Goal: Information Seeking & Learning: Learn about a topic

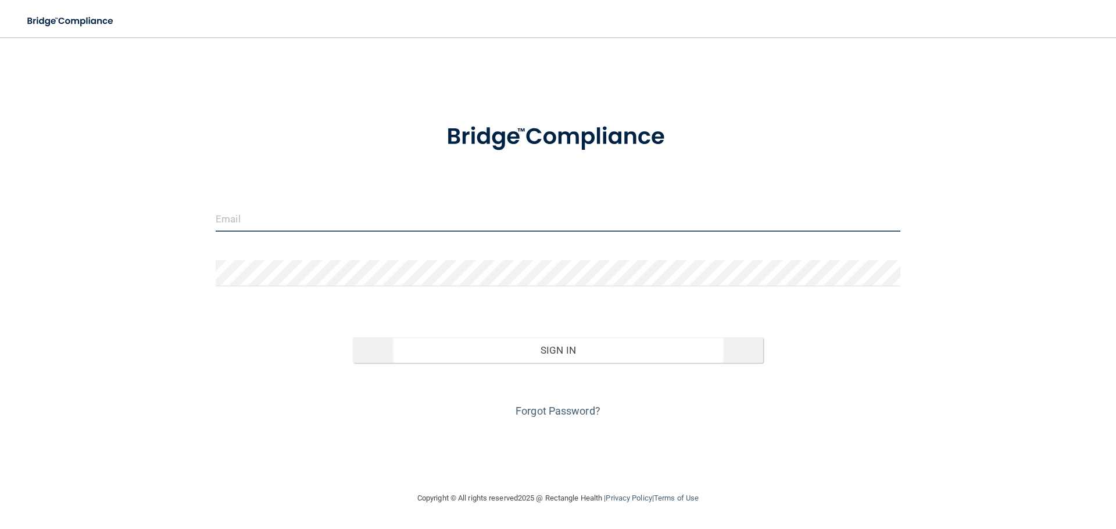
type input "[EMAIL_ADDRESS][DOMAIN_NAME]"
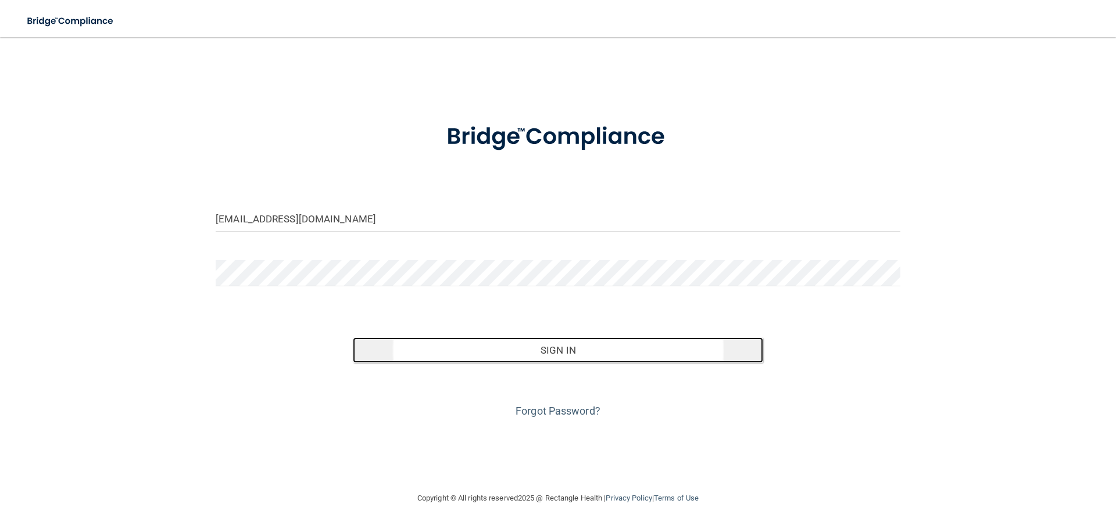
click at [553, 346] on button "Sign In" at bounding box center [558, 351] width 411 height 26
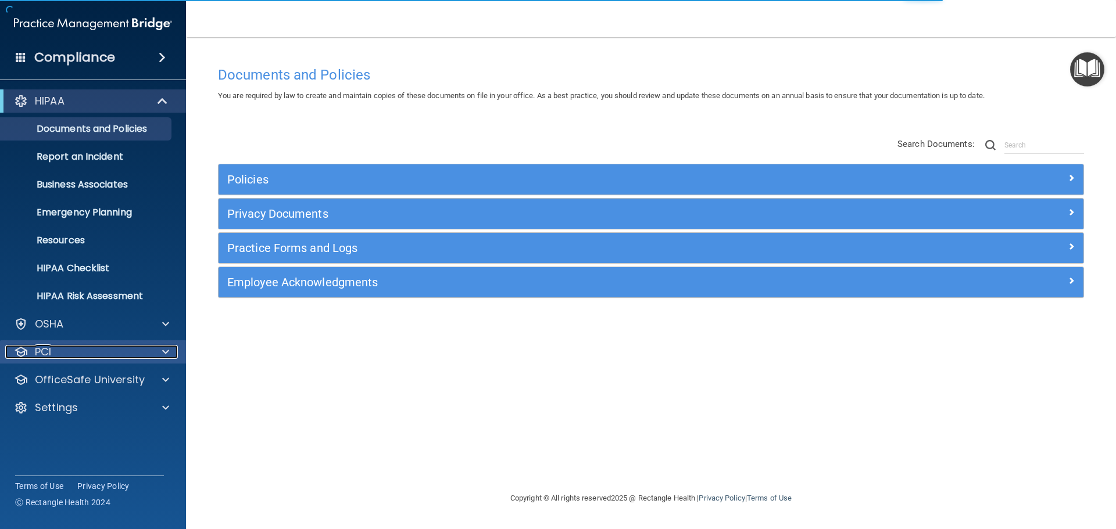
click at [100, 345] on div "PCI" at bounding box center [77, 352] width 144 height 14
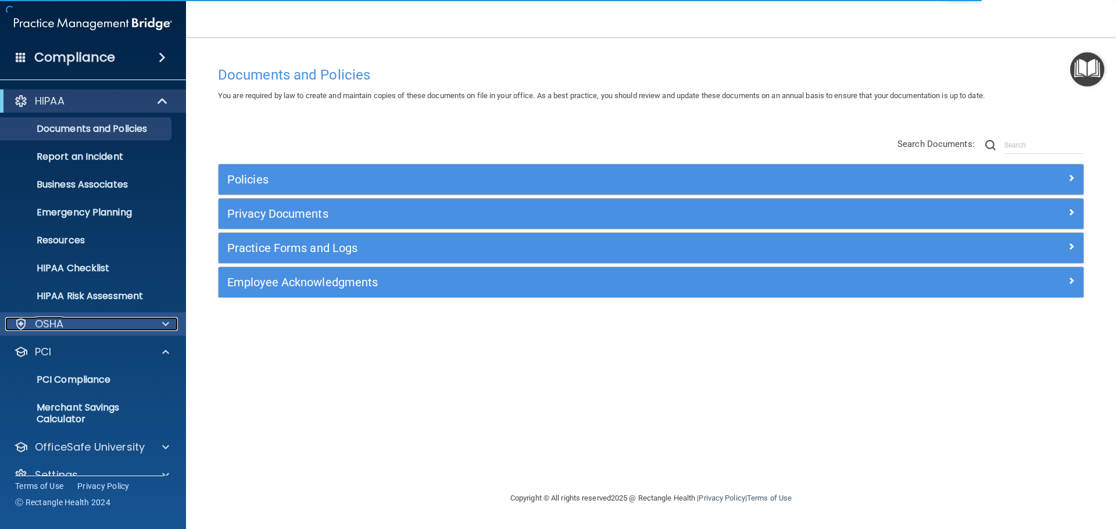
click at [99, 326] on div "OSHA" at bounding box center [77, 324] width 144 height 14
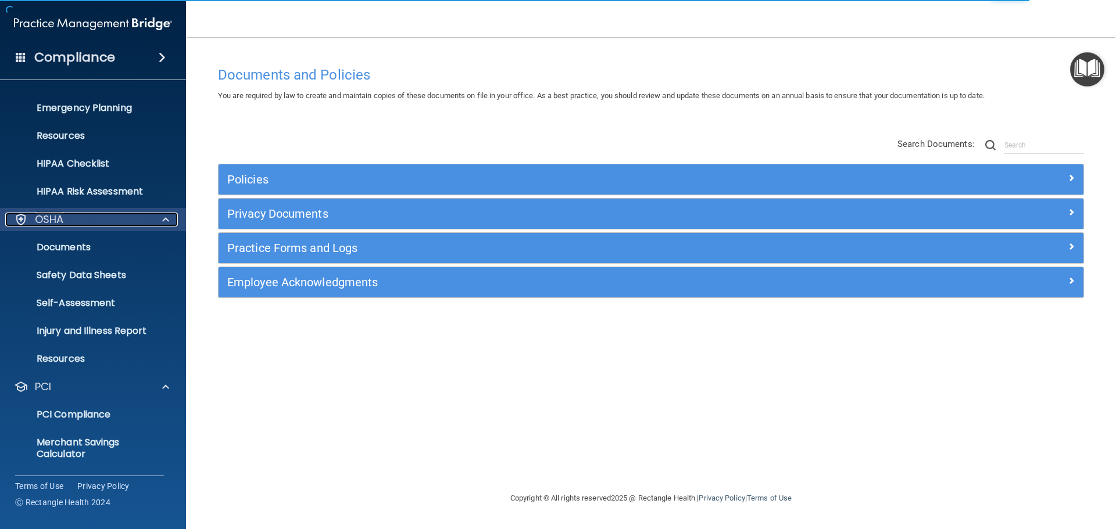
scroll to position [160, 0]
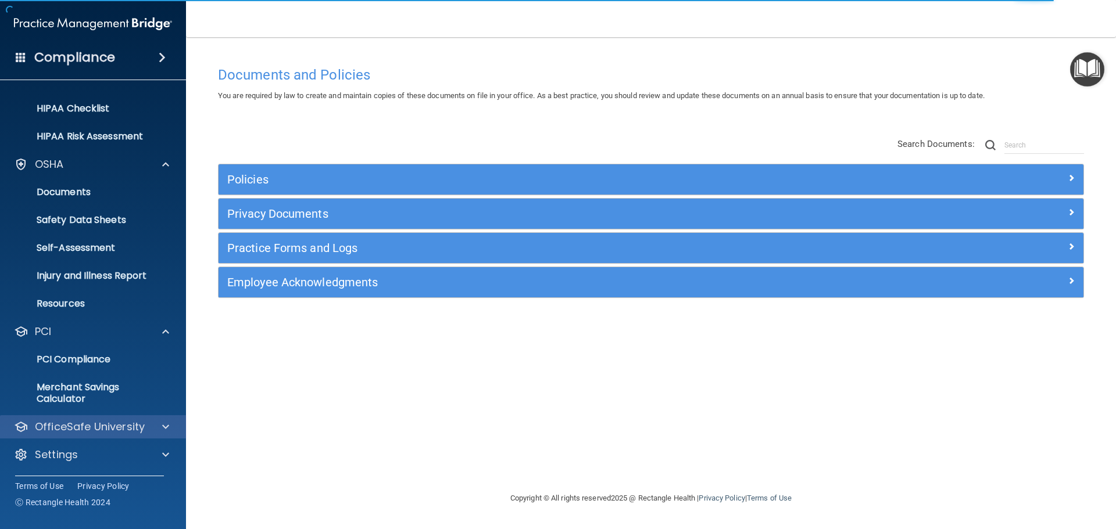
click at [139, 416] on div "OfficeSafe University" at bounding box center [93, 427] width 187 height 23
click at [132, 428] on p "OfficeSafe University" at bounding box center [90, 427] width 110 height 14
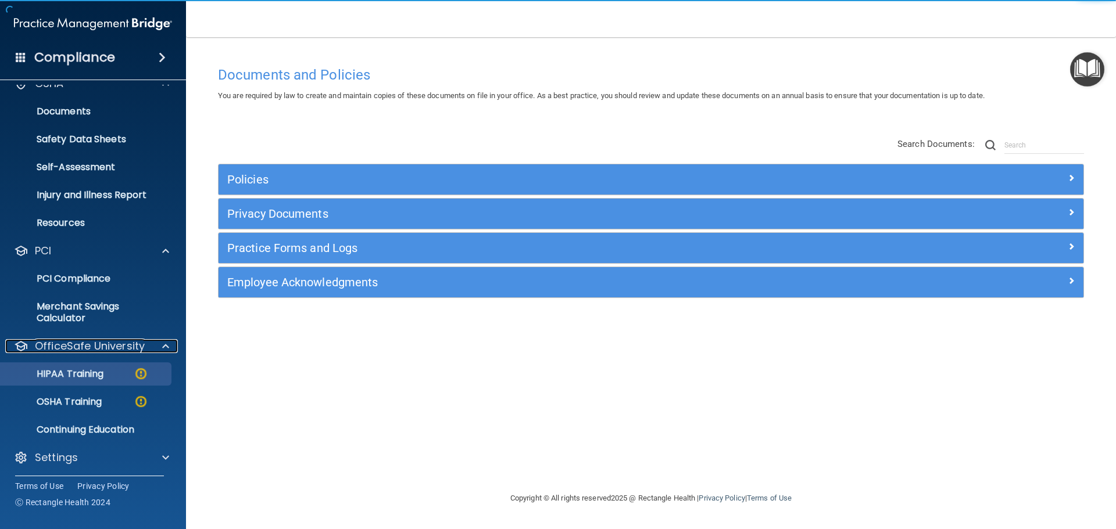
scroll to position [244, 0]
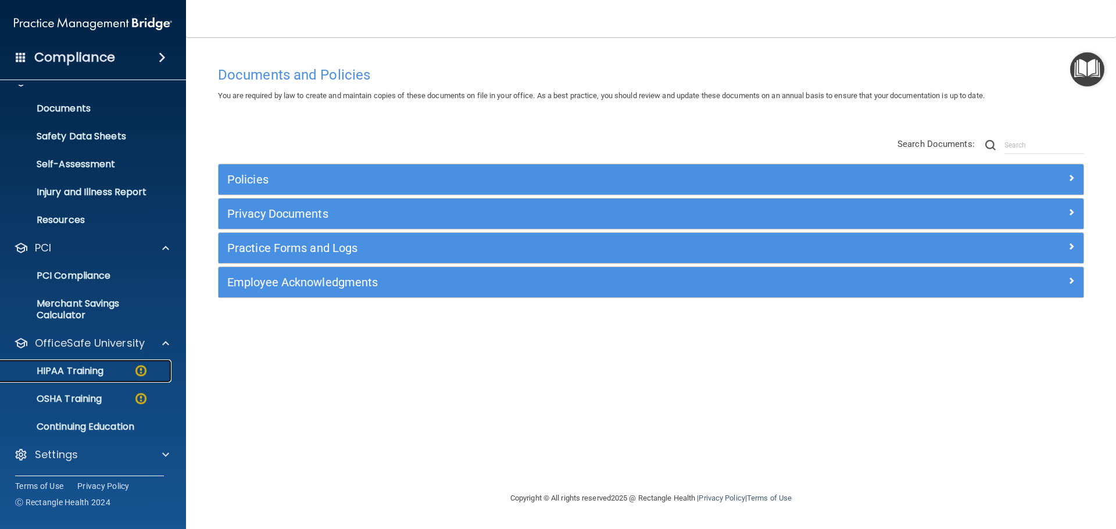
click at [105, 377] on div "HIPAA Training" at bounding box center [87, 372] width 159 height 12
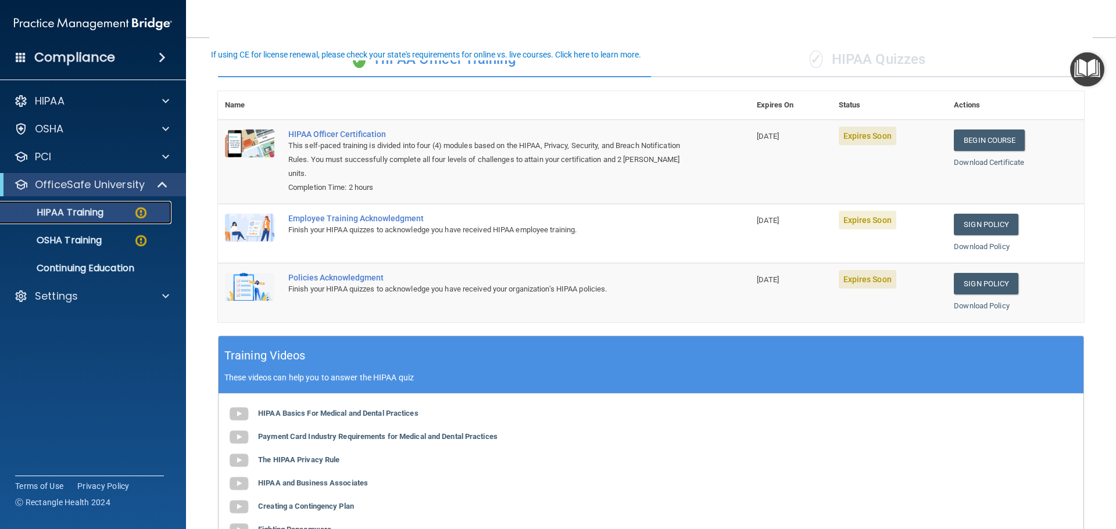
scroll to position [58, 0]
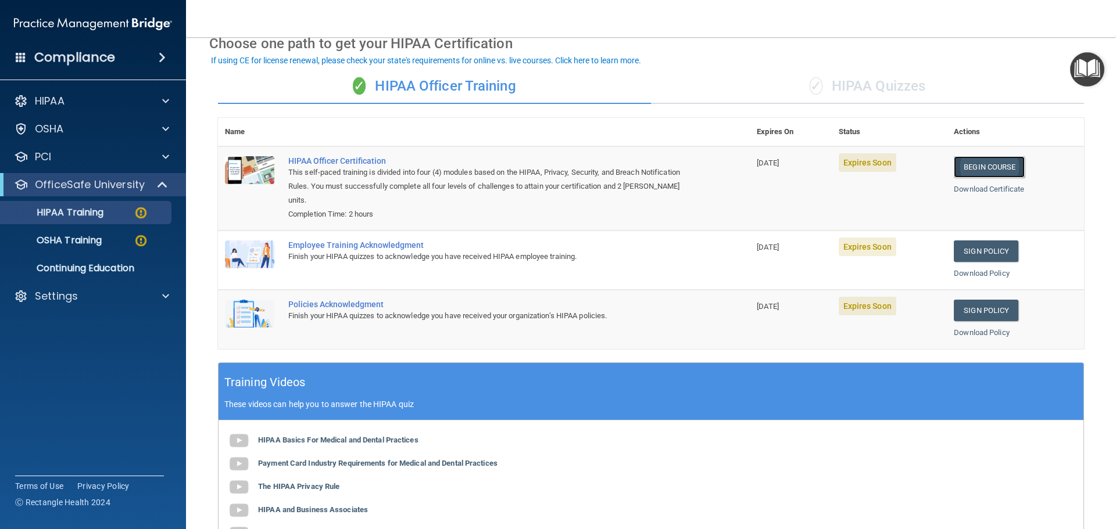
click at [980, 170] on link "Begin Course" at bounding box center [989, 167] width 71 height 22
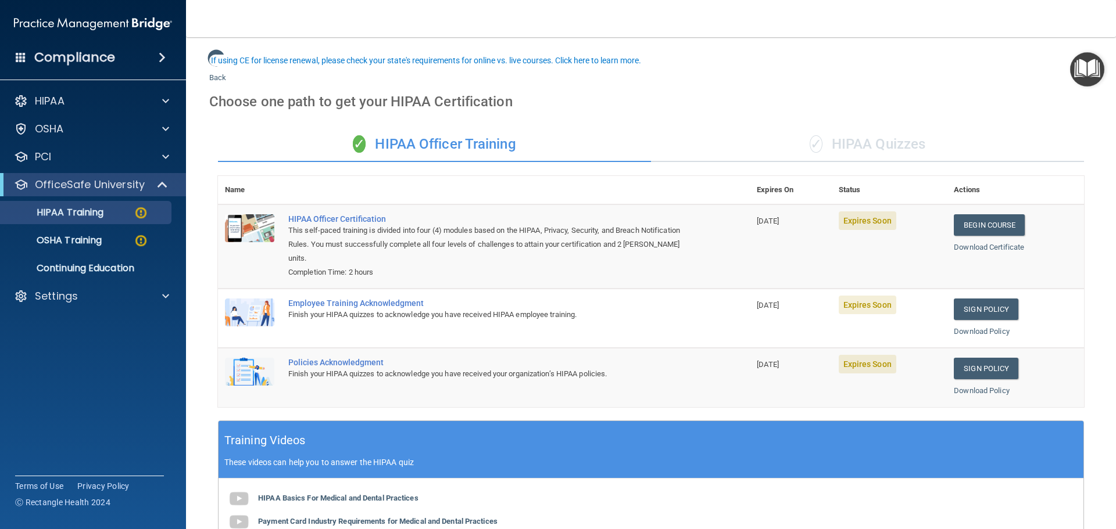
scroll to position [58, 0]
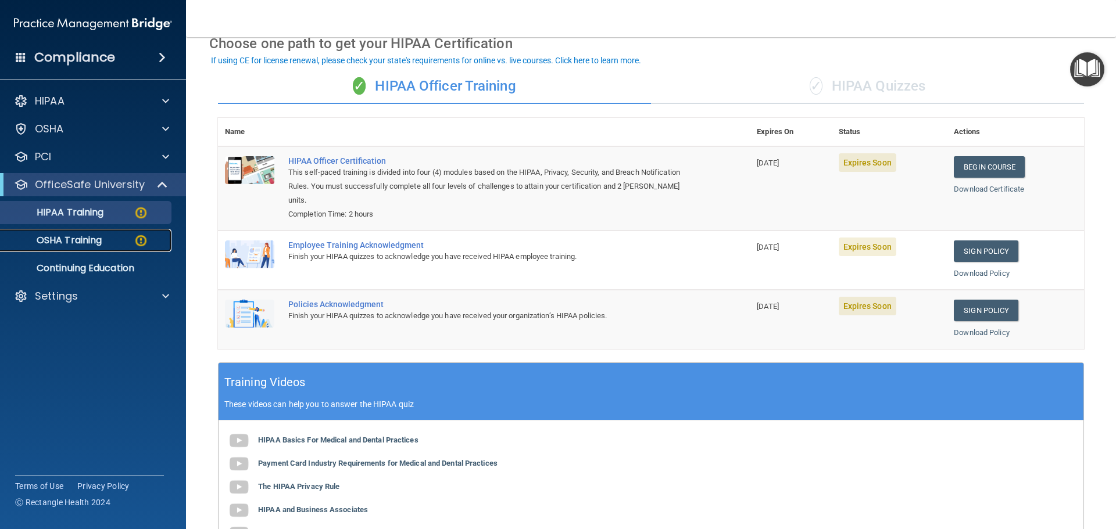
click at [125, 240] on div "OSHA Training" at bounding box center [87, 241] width 159 height 12
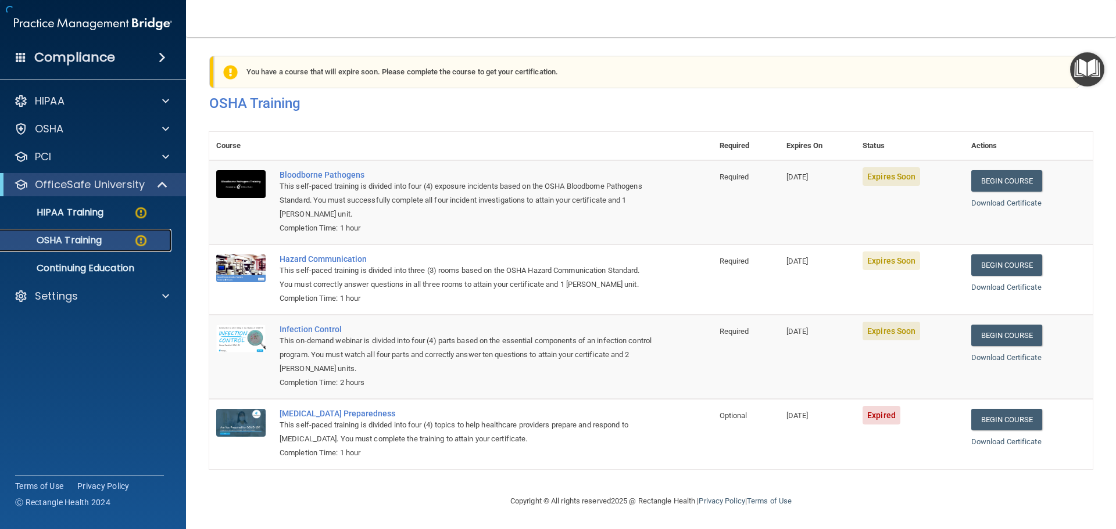
scroll to position [19, 0]
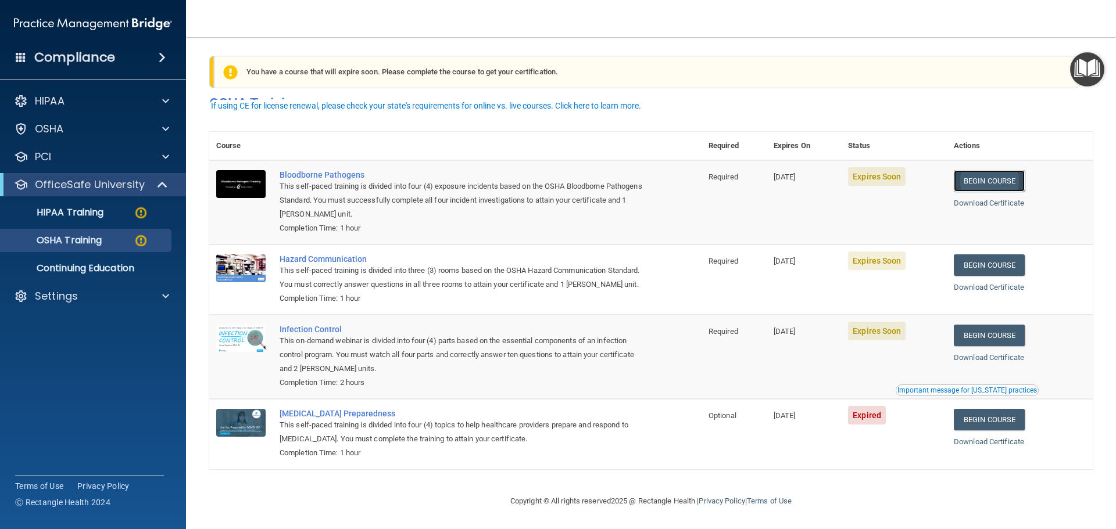
click at [972, 170] on link "Begin Course" at bounding box center [989, 181] width 71 height 22
click at [972, 245] on td "Begin Course Download Certificate" at bounding box center [1020, 280] width 146 height 70
click at [976, 255] on link "Begin Course" at bounding box center [989, 266] width 71 height 22
click at [1001, 341] on link "Begin Course" at bounding box center [989, 336] width 71 height 22
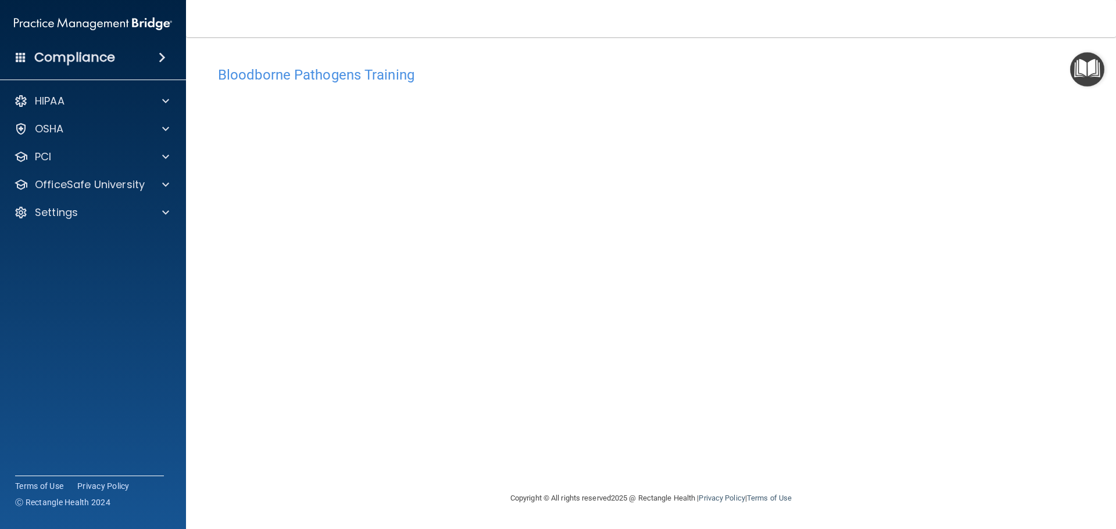
click at [730, 448] on div "Bloodborne Pathogens Training This course doesn’t expire until [DATE]. Are you …" at bounding box center [650, 275] width 883 height 431
click at [211, 247] on div "Hazard Communication Training This course doesn’t expire until 10/26/2025. Are …" at bounding box center [650, 275] width 883 height 431
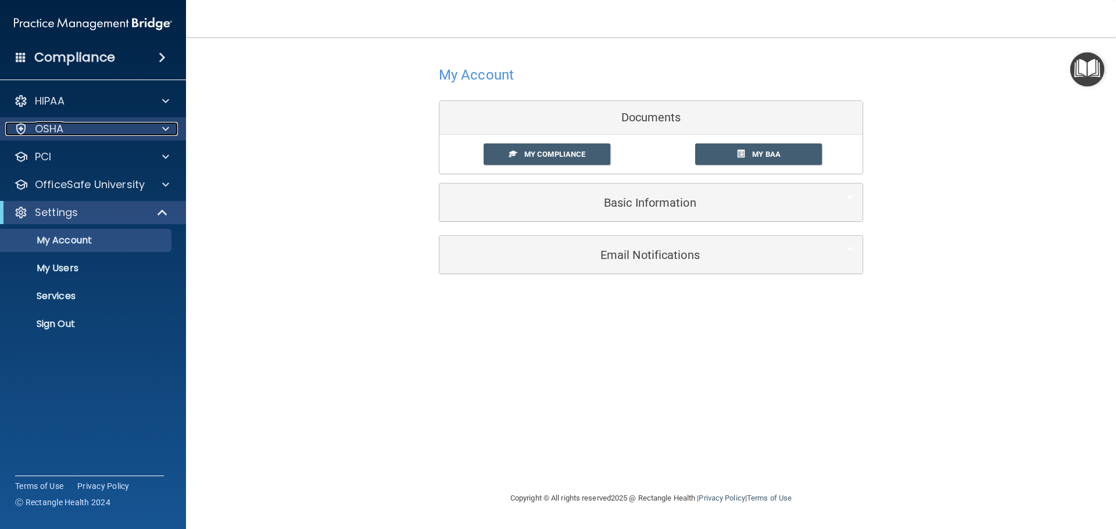
click at [146, 127] on div "OSHA" at bounding box center [77, 129] width 144 height 14
